Goal: Information Seeking & Learning: Learn about a topic

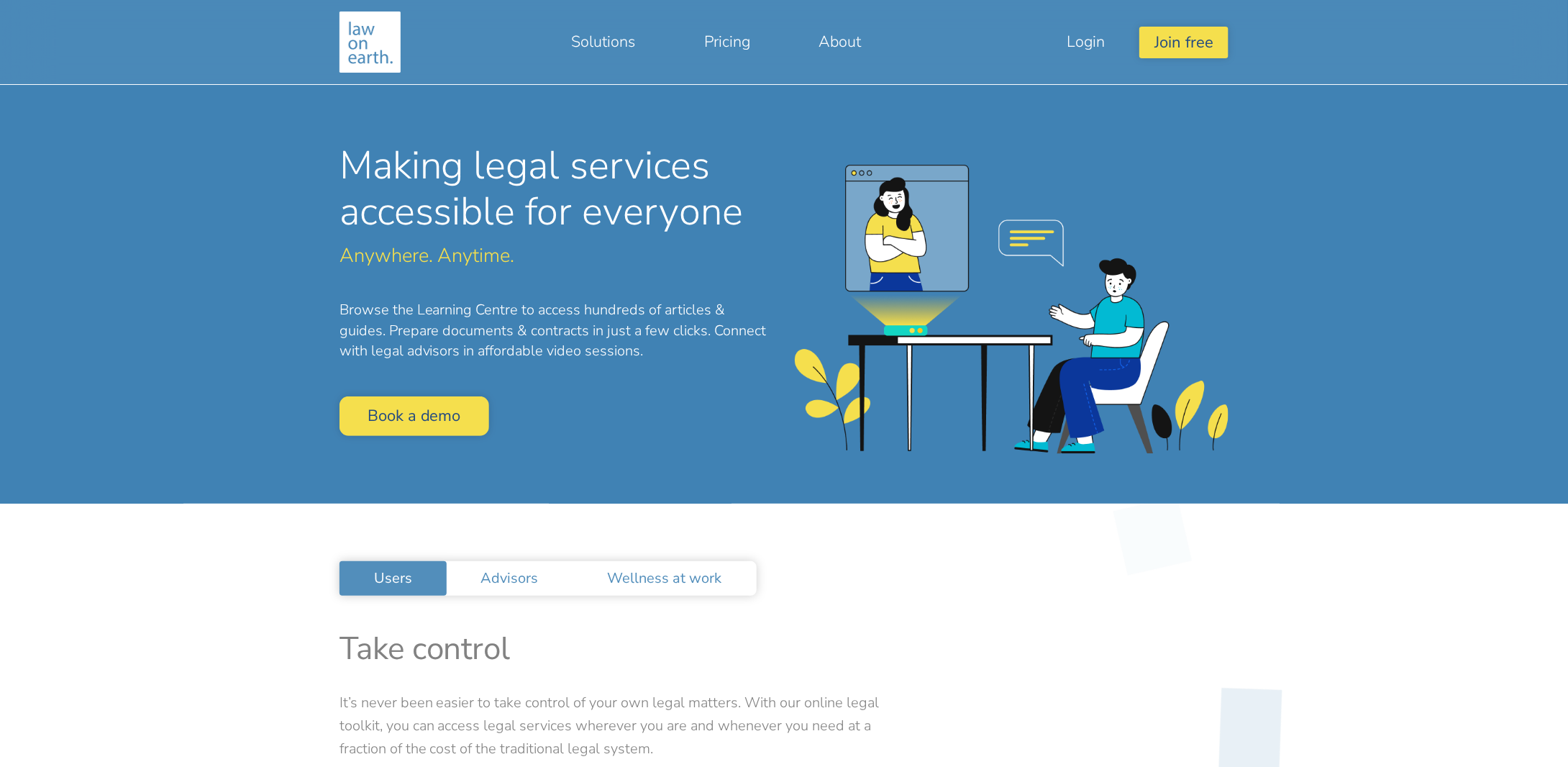
drag, startPoint x: 0, startPoint y: 0, endPoint x: 831, endPoint y: 140, distance: 842.7
click at [831, 140] on div "Making legal services accessible for everyone Anywhere. Anytime. Browse the Lea…" at bounding box center [784, 251] width 1093 height 504
click at [1087, 38] on link "Login" at bounding box center [1086, 41] width 107 height 35
click at [726, 41] on link "Pricing" at bounding box center [727, 41] width 115 height 35
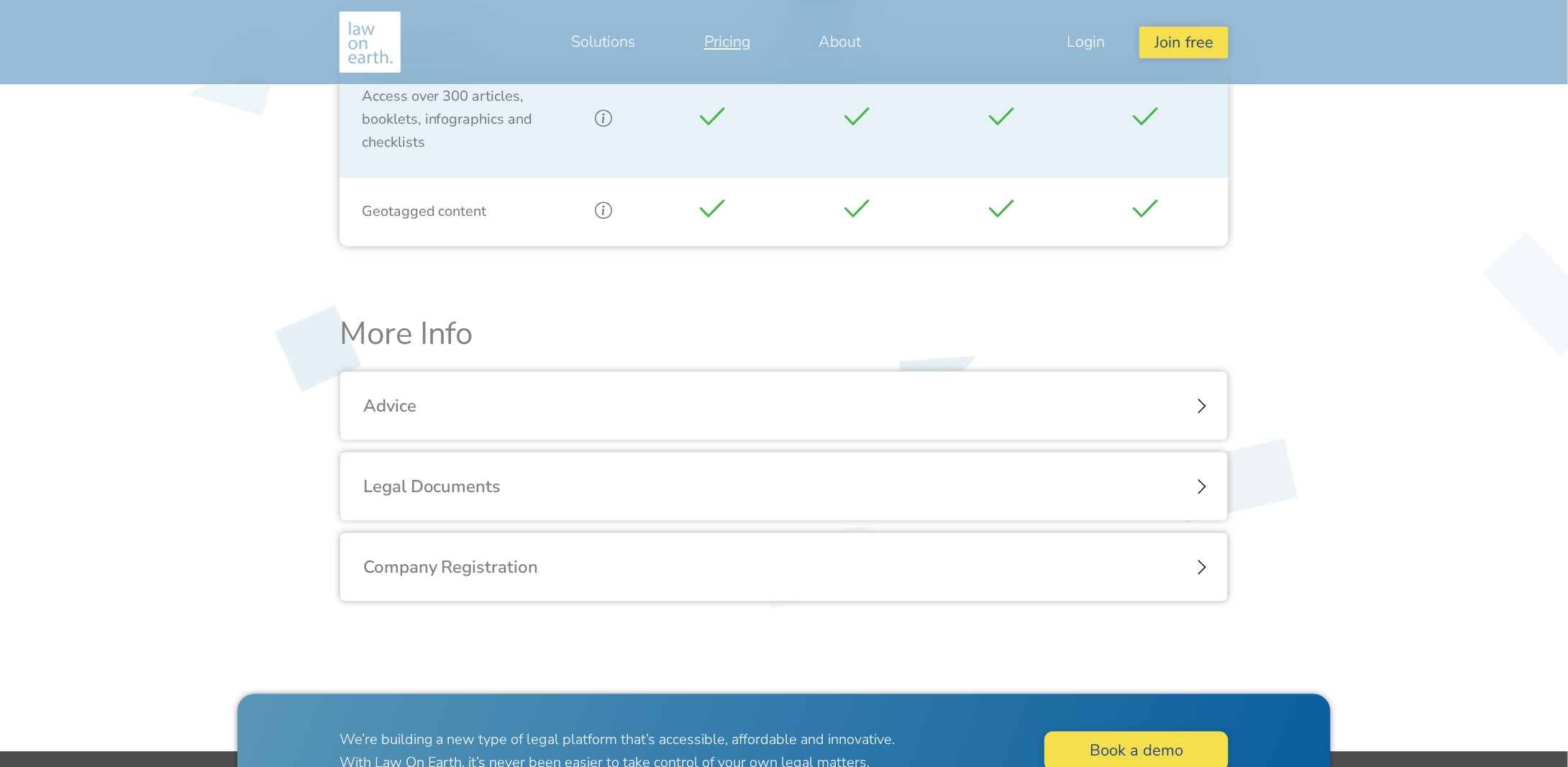
scroll to position [1655, 0]
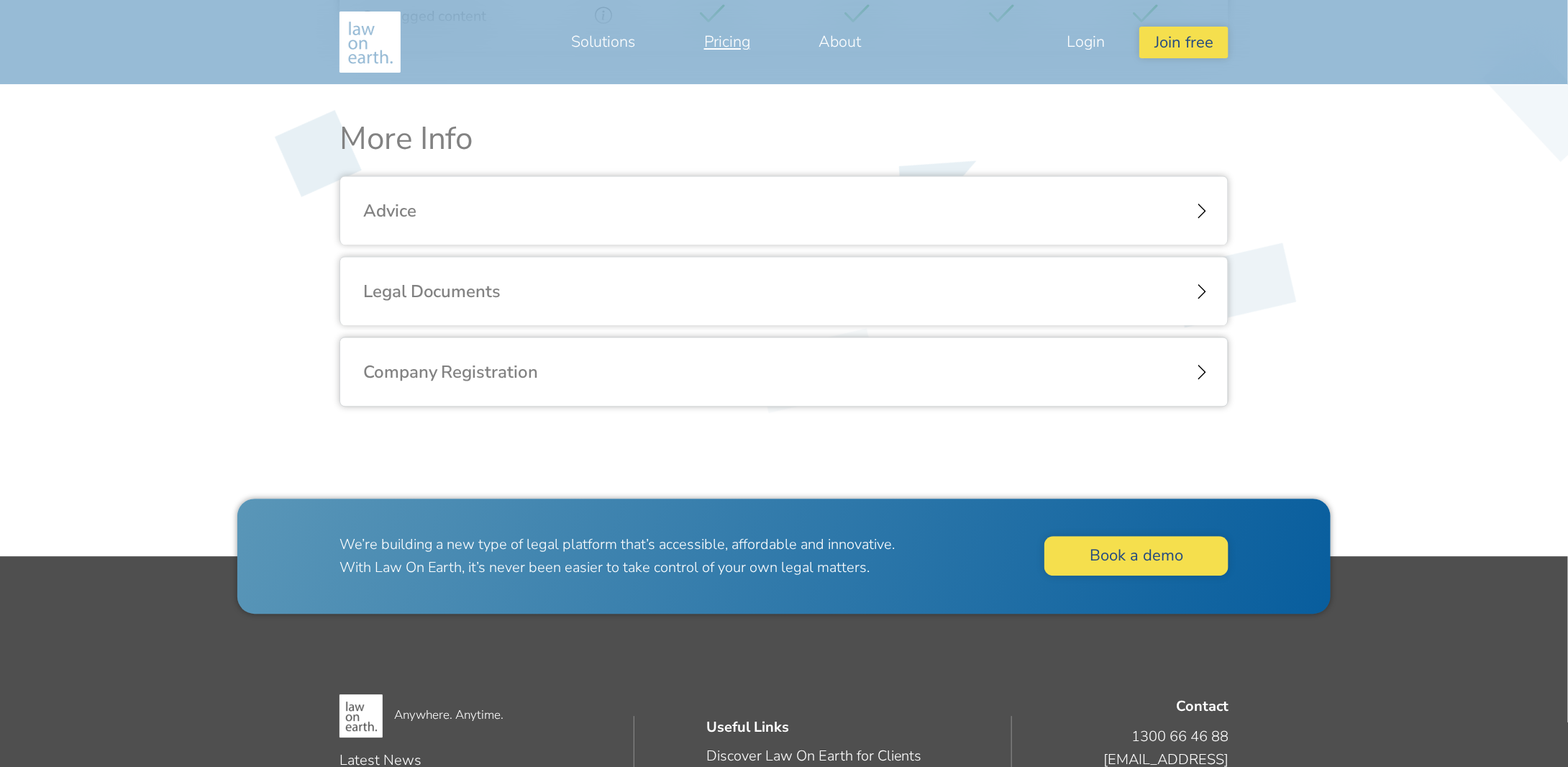
click at [545, 210] on div "Advice" at bounding box center [784, 211] width 888 height 69
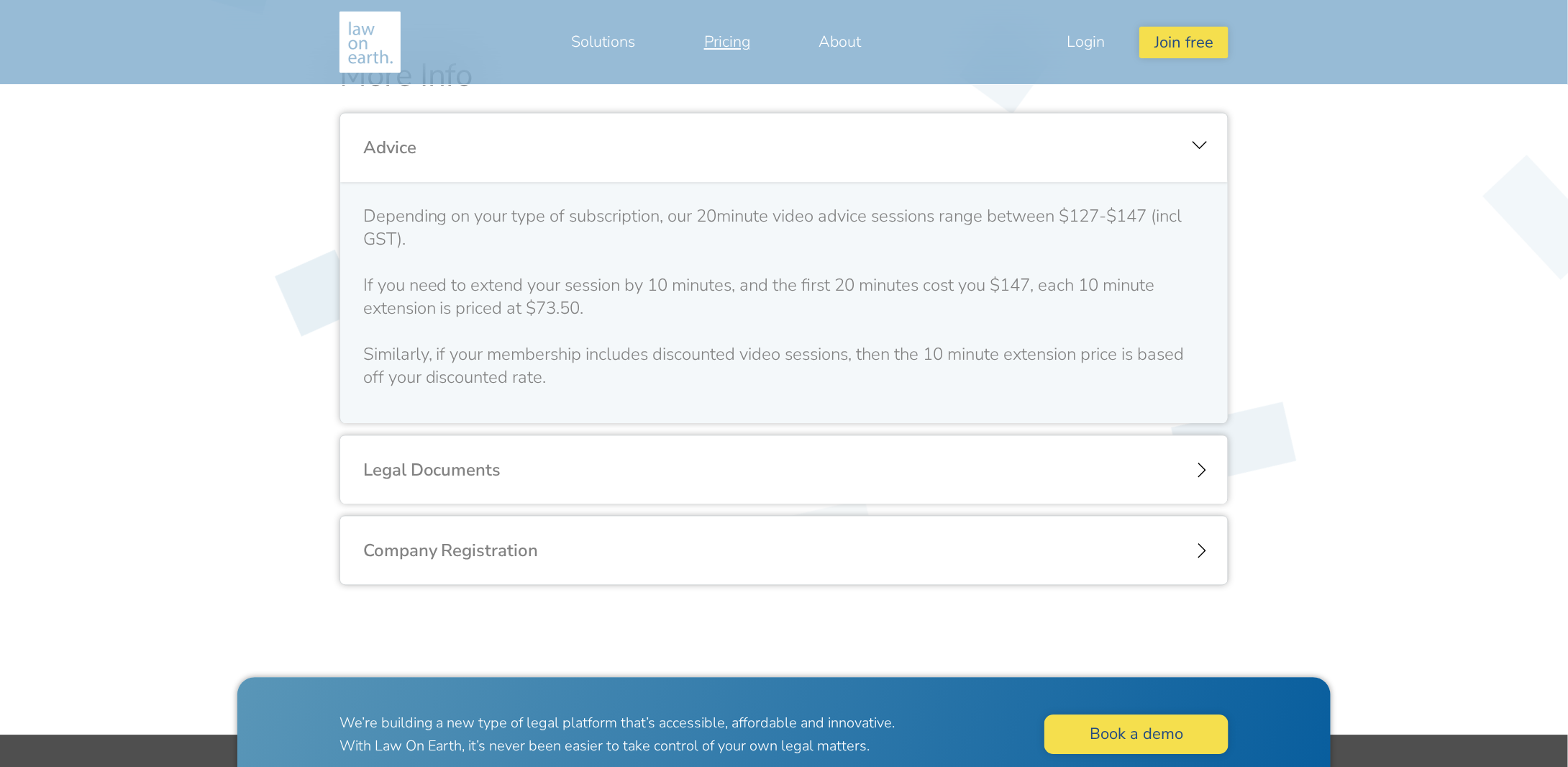
scroll to position [1734, 0]
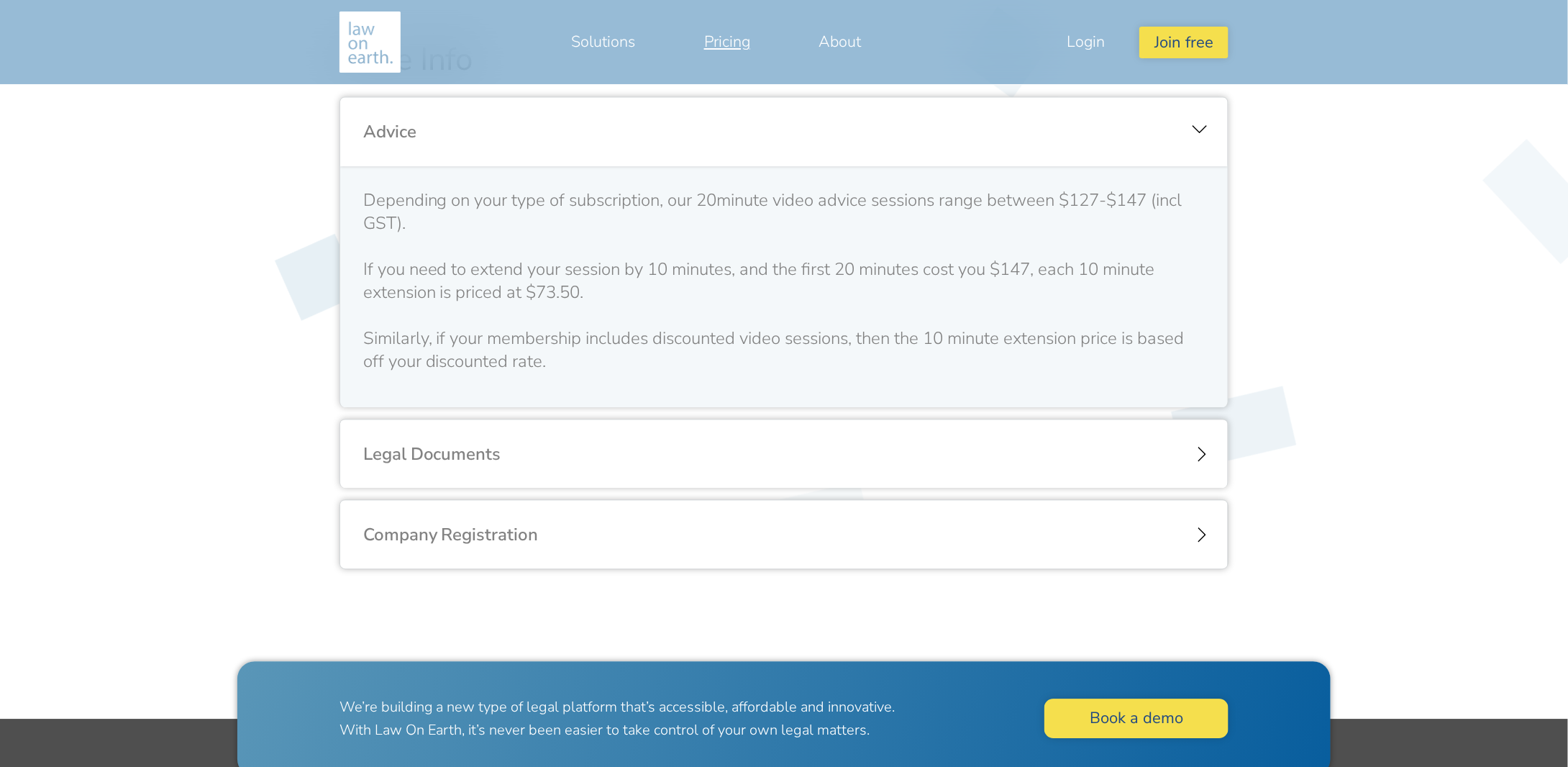
click at [502, 462] on div "Legal Documents" at bounding box center [784, 454] width 888 height 69
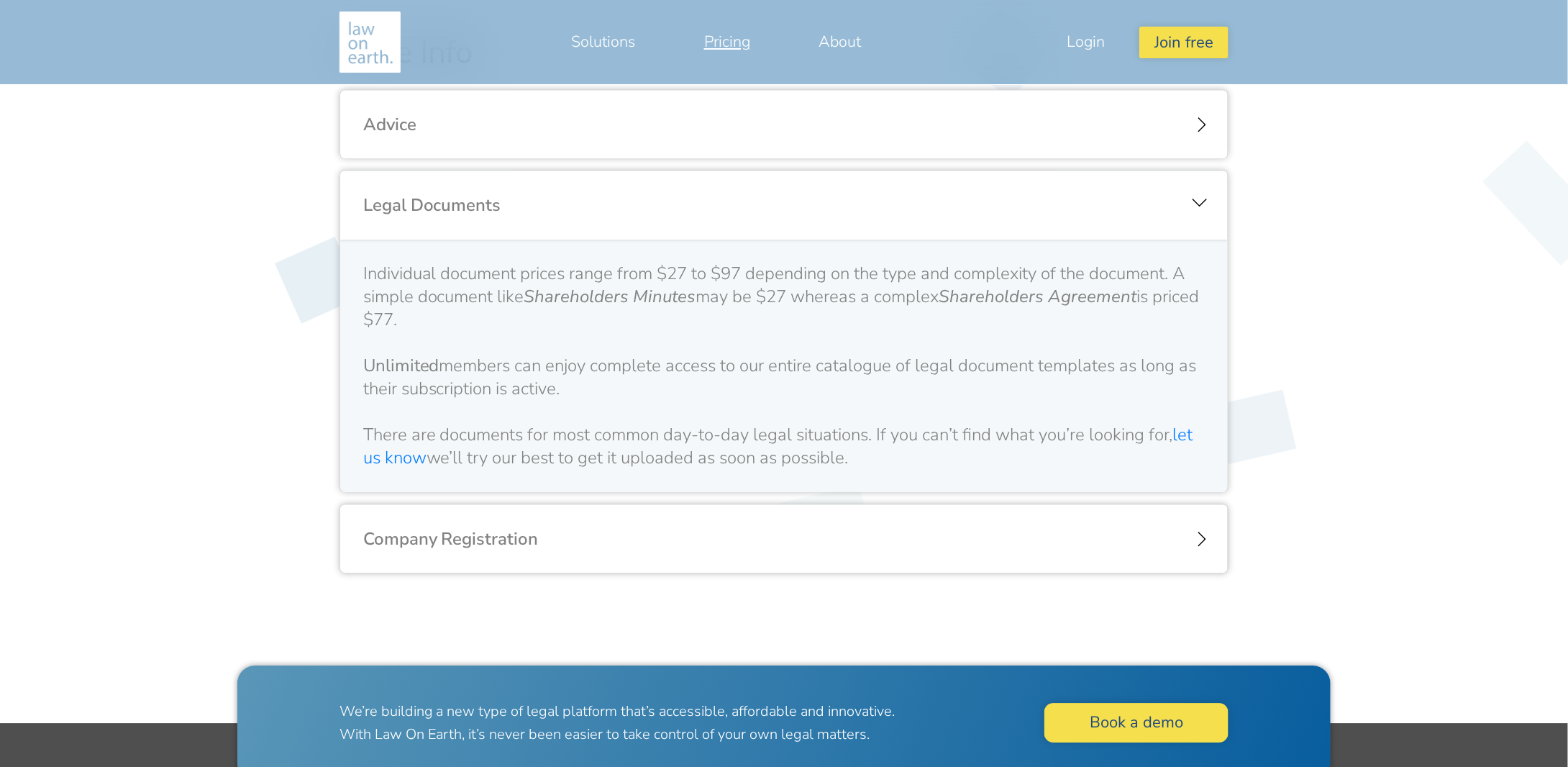
scroll to position [1741, 0]
click at [467, 527] on div "Company Registration" at bounding box center [784, 539] width 888 height 69
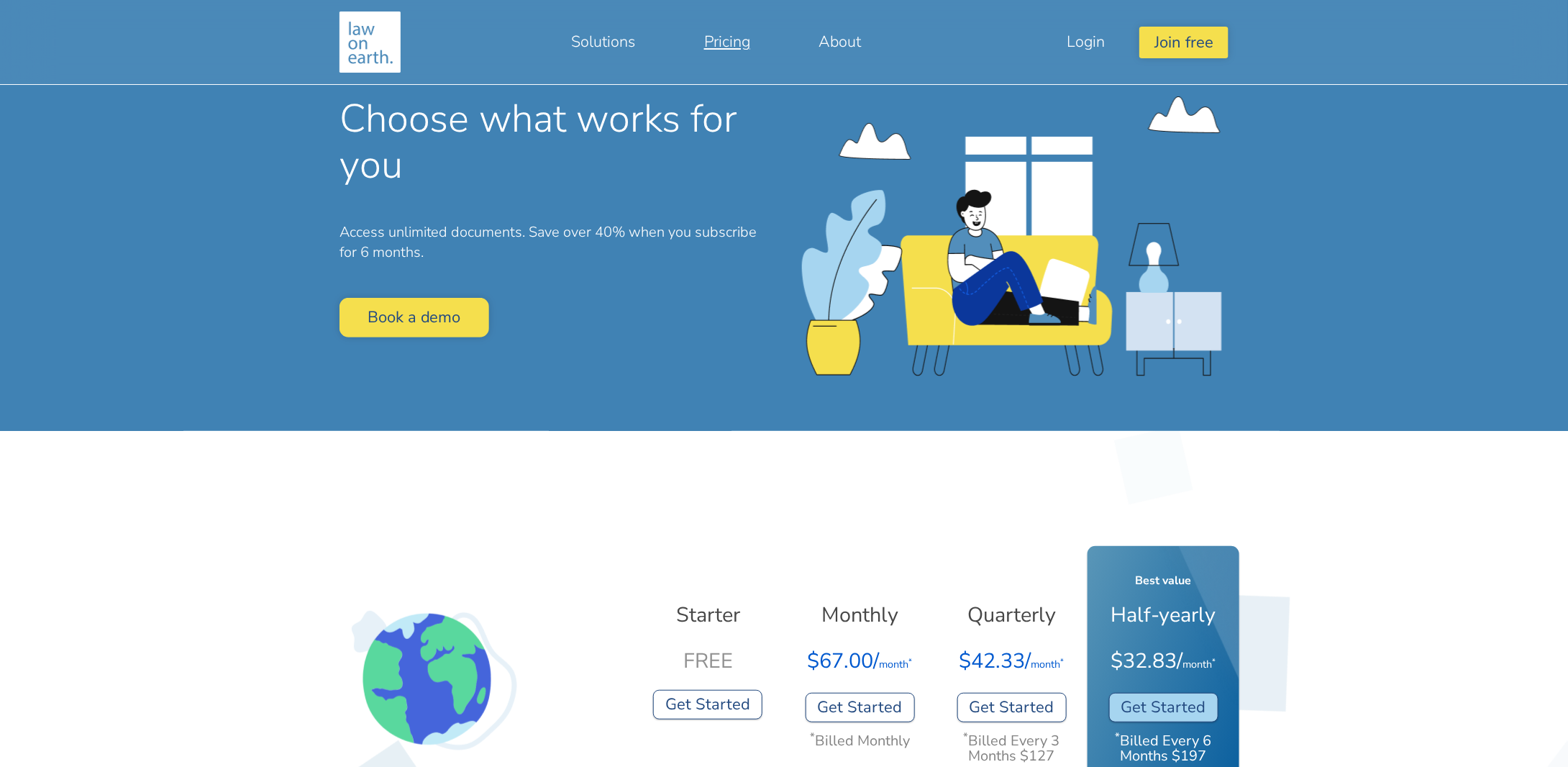
scroll to position [0, 0]
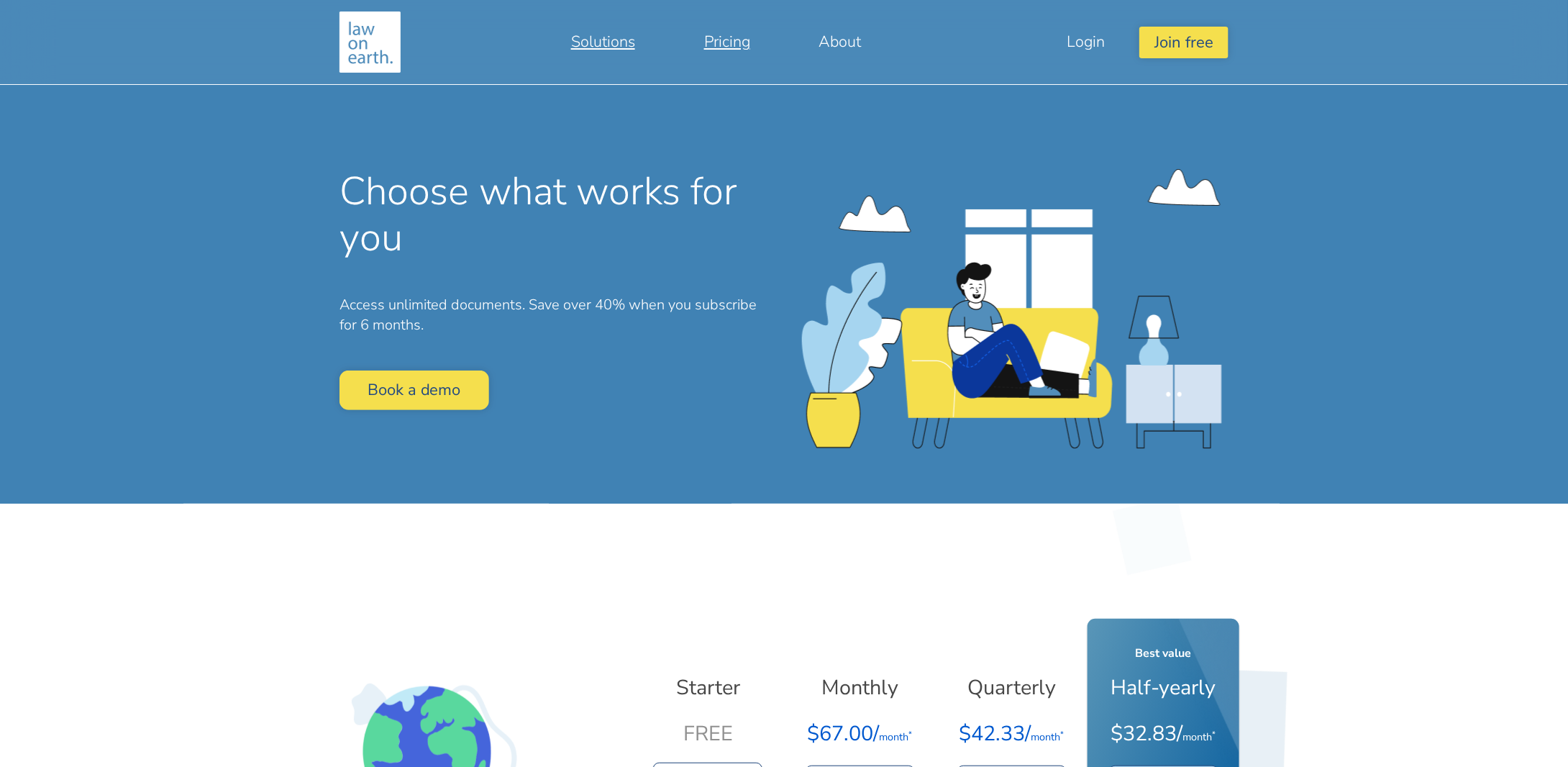
click at [598, 40] on link "Solutions" at bounding box center [603, 41] width 133 height 35
